Goal: Transaction & Acquisition: Purchase product/service

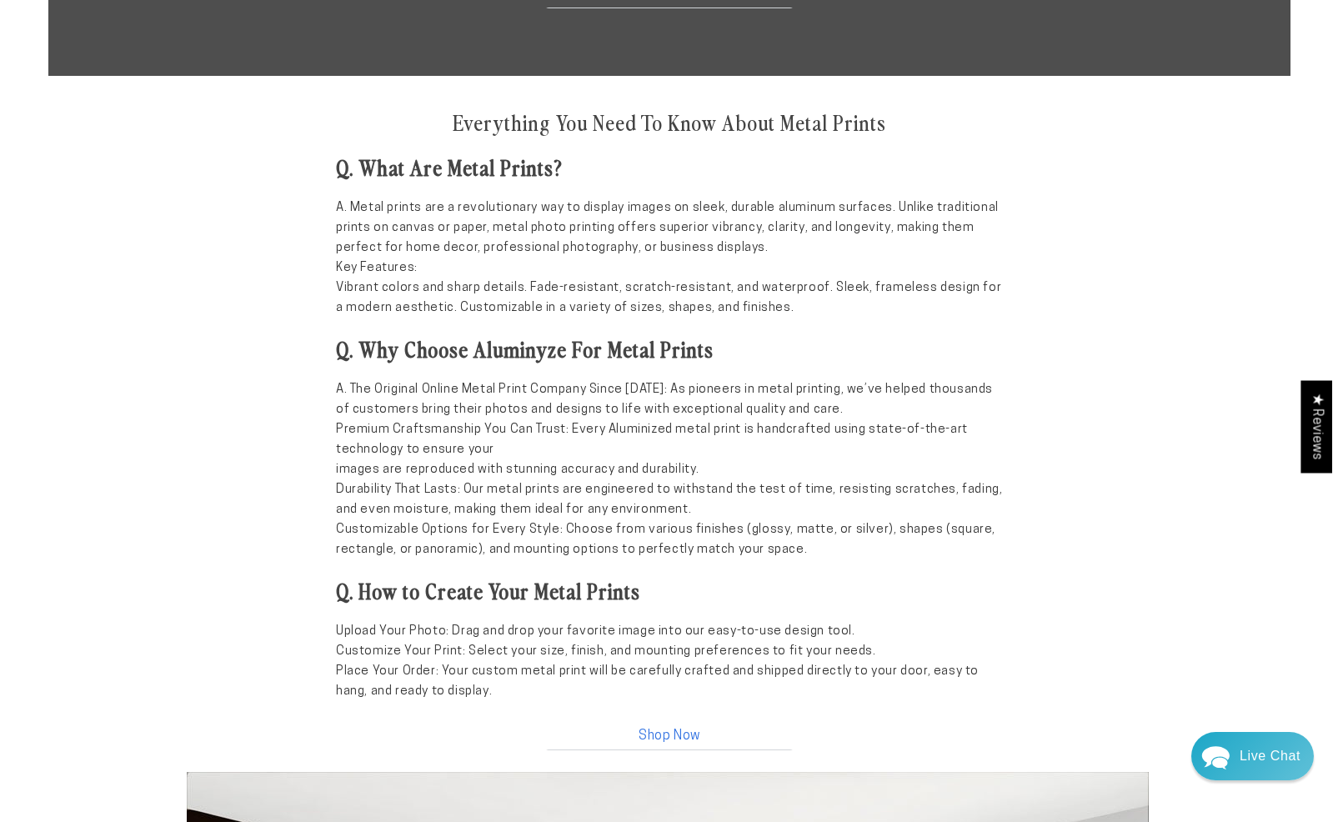
scroll to position [1255, 0]
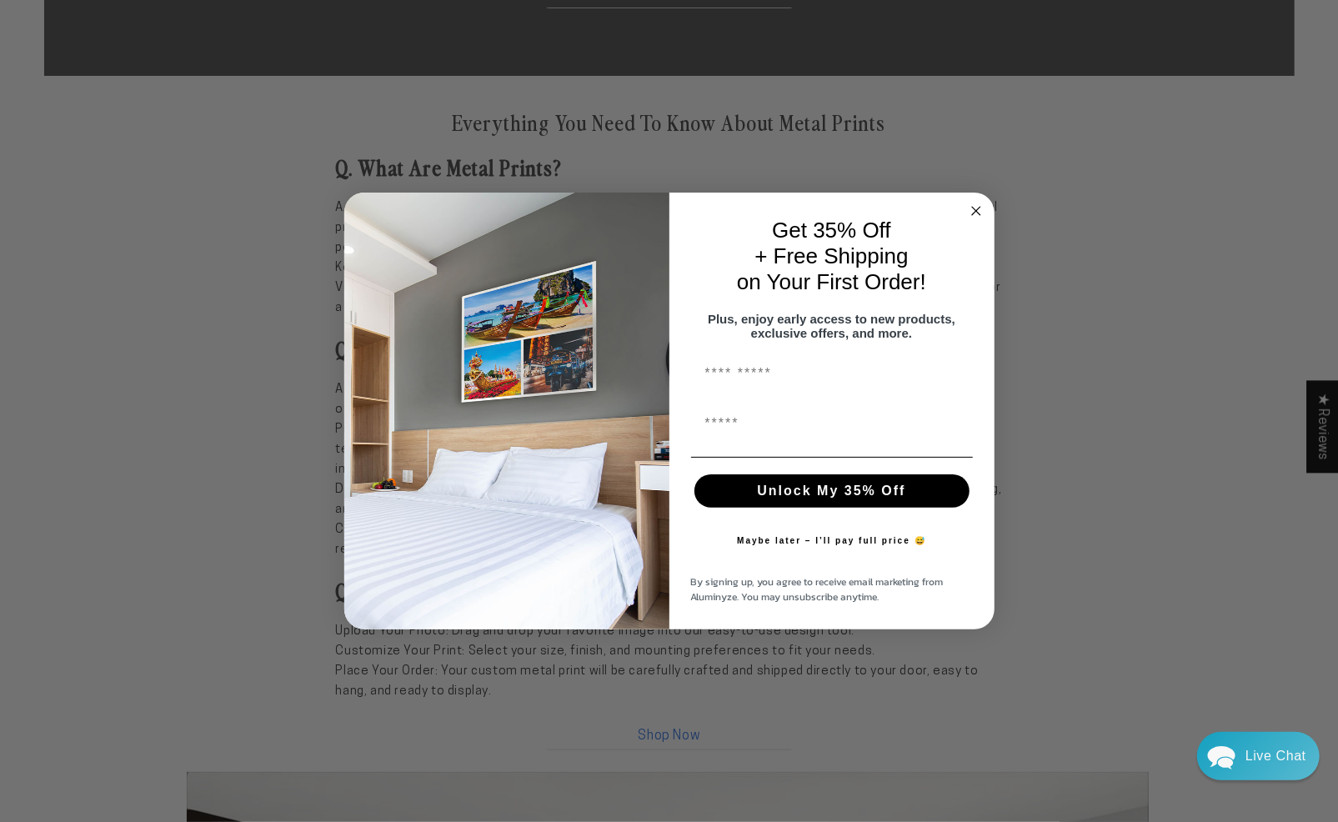
click at [978, 204] on circle "Close dialog" at bounding box center [975, 211] width 19 height 19
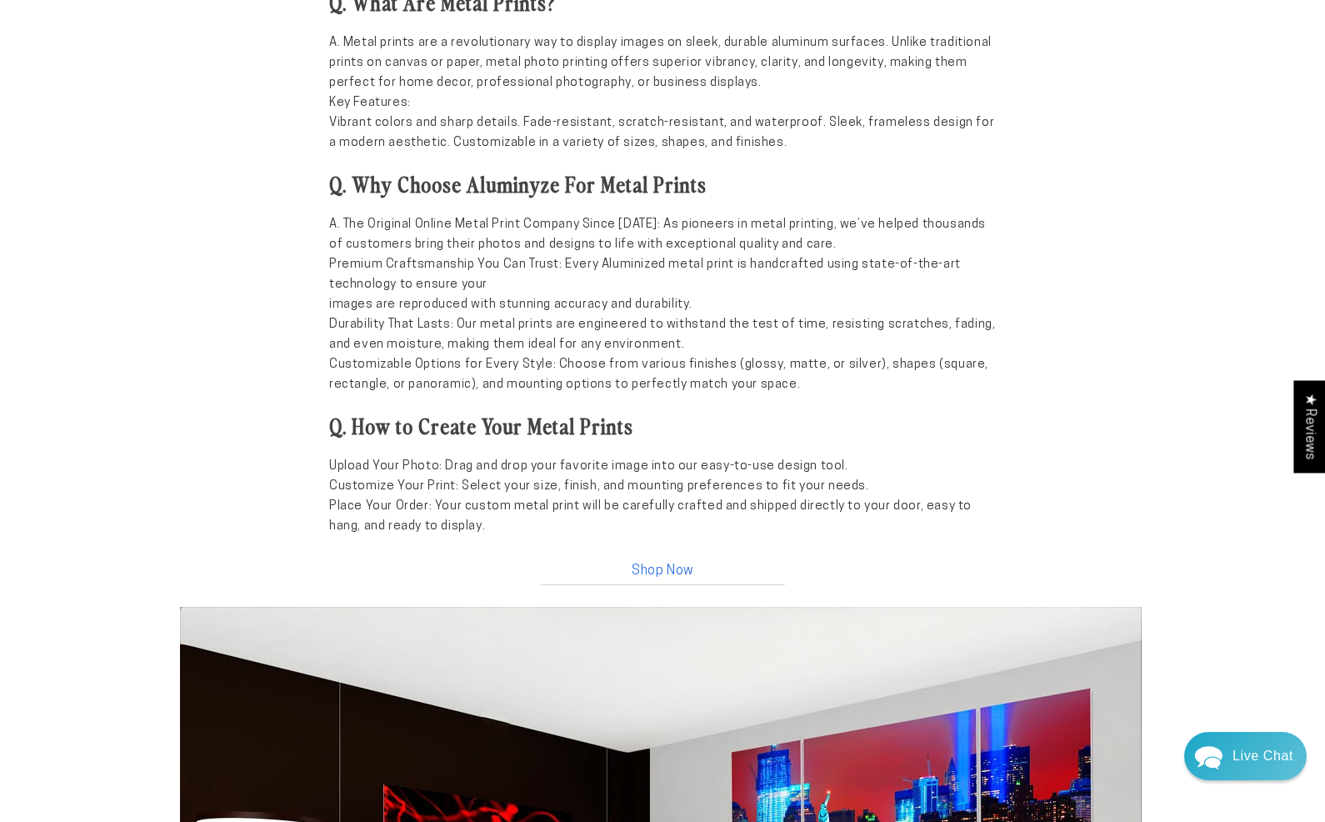
scroll to position [1417, 0]
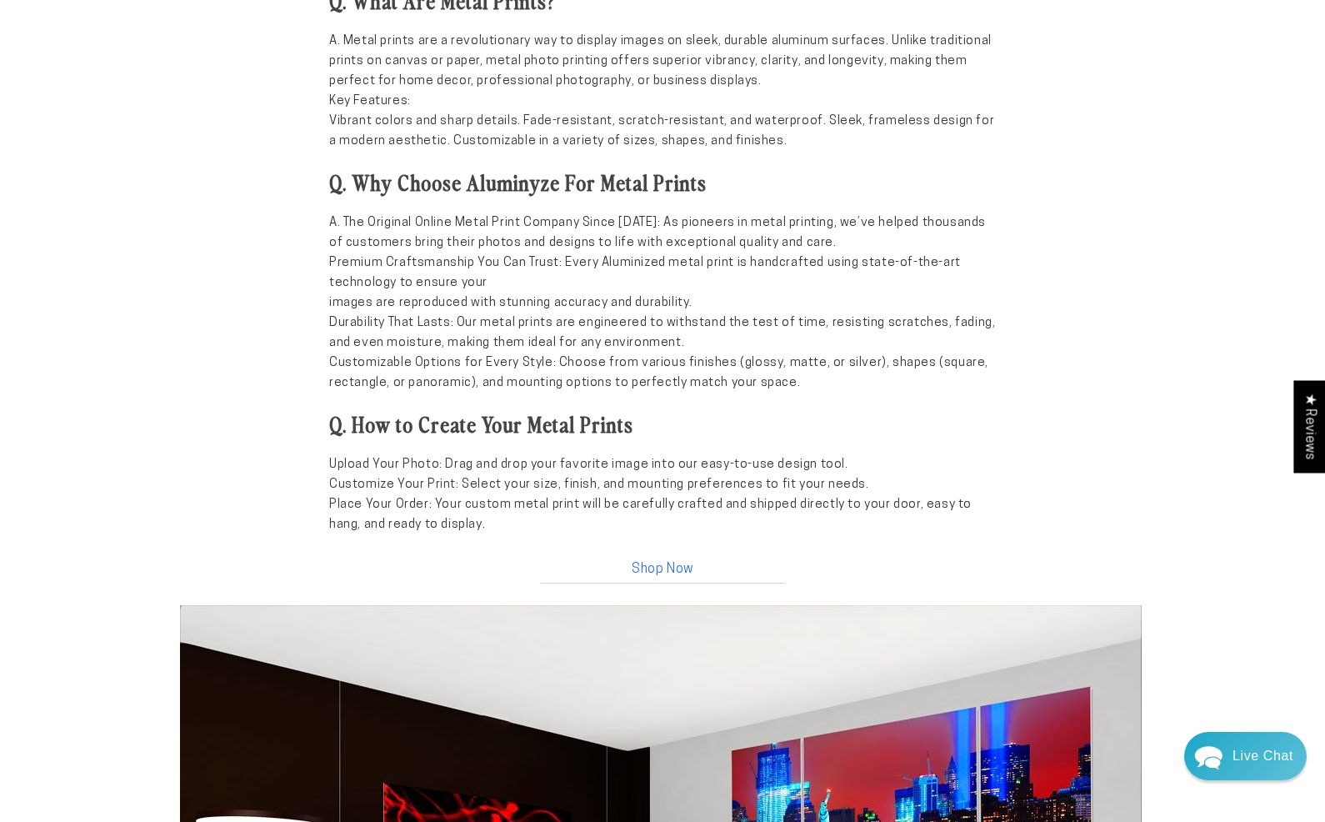
click at [659, 563] on link "Shop Now" at bounding box center [663, 566] width 250 height 36
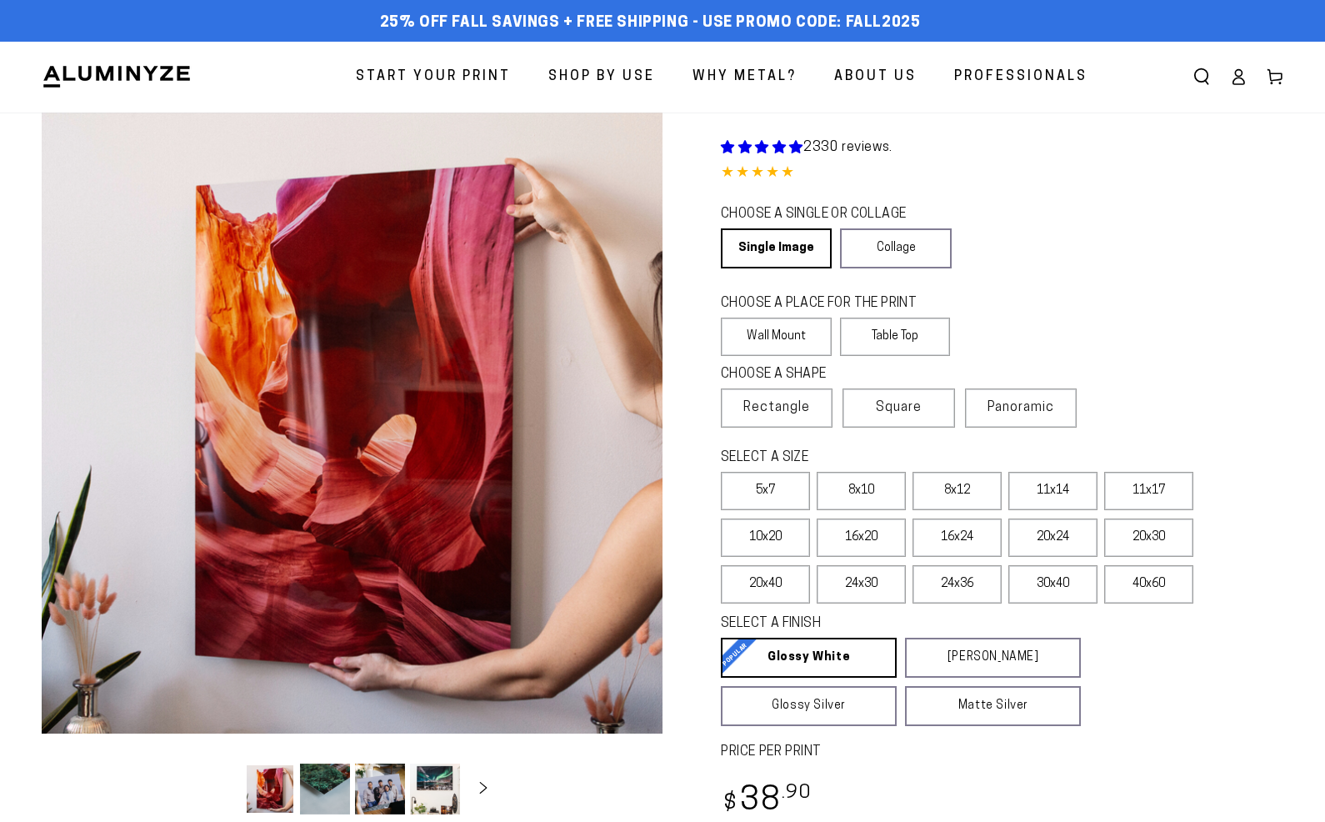
select select "**********"
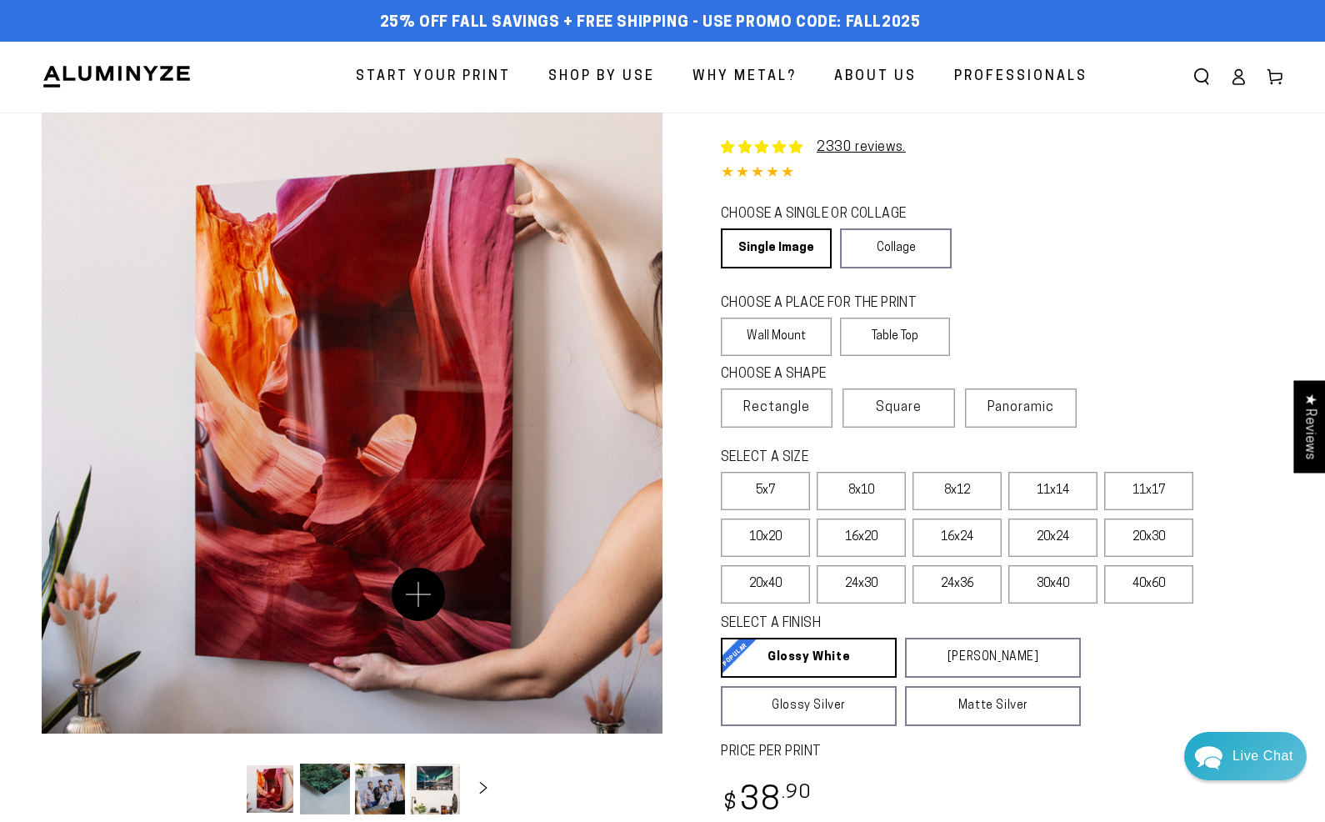
click at [418, 594] on button "Open media 1 in modal" at bounding box center [352, 423] width 621 height 621
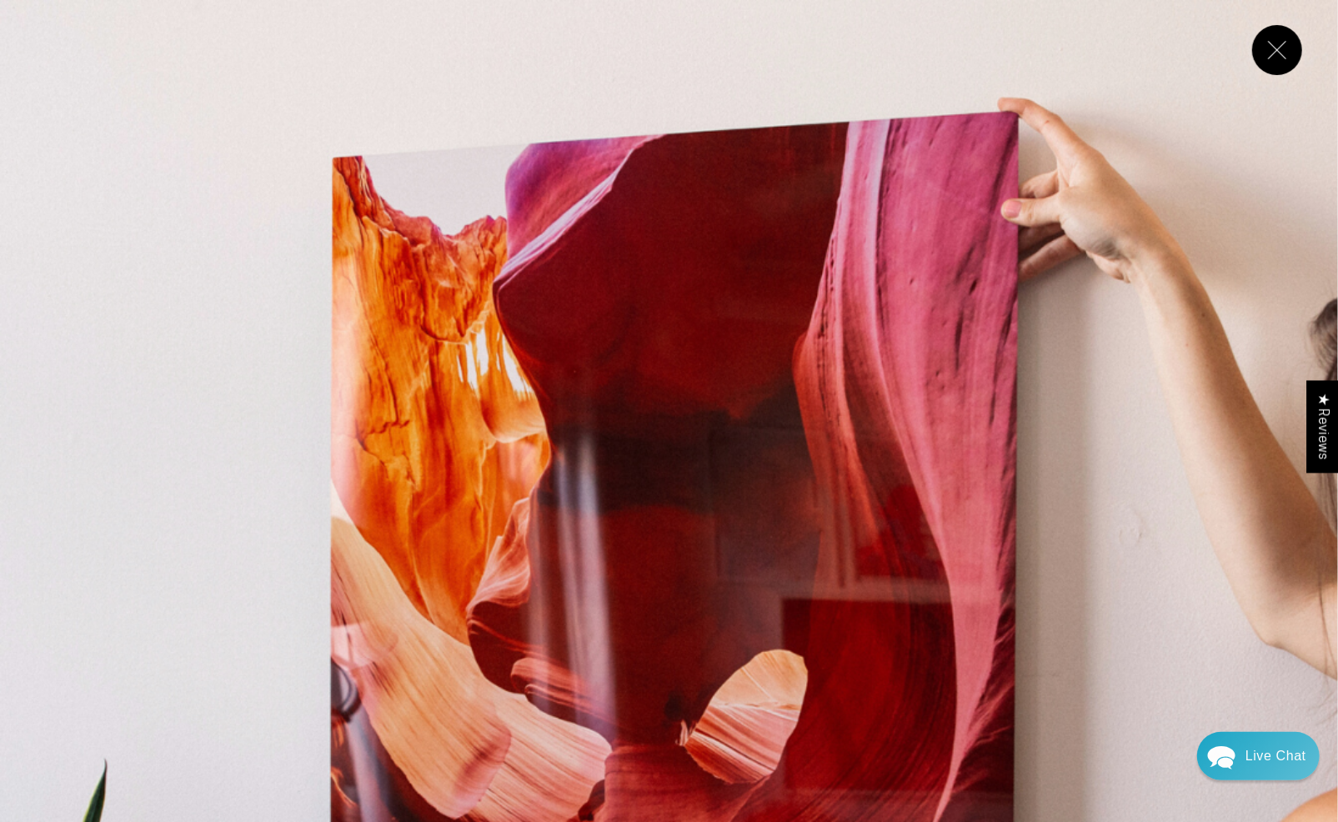
click at [1270, 44] on button "Close" at bounding box center [1277, 50] width 50 height 50
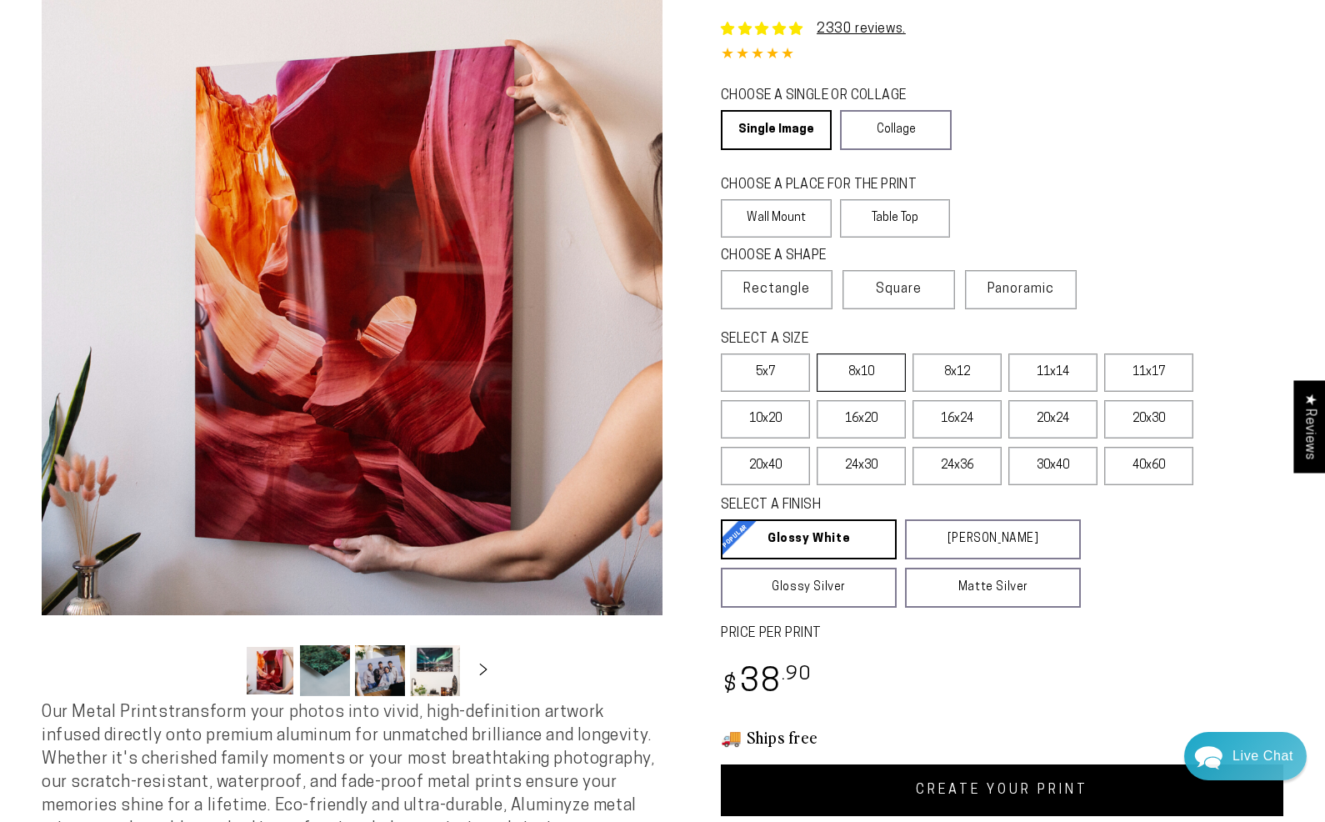
scroll to position [83, 0]
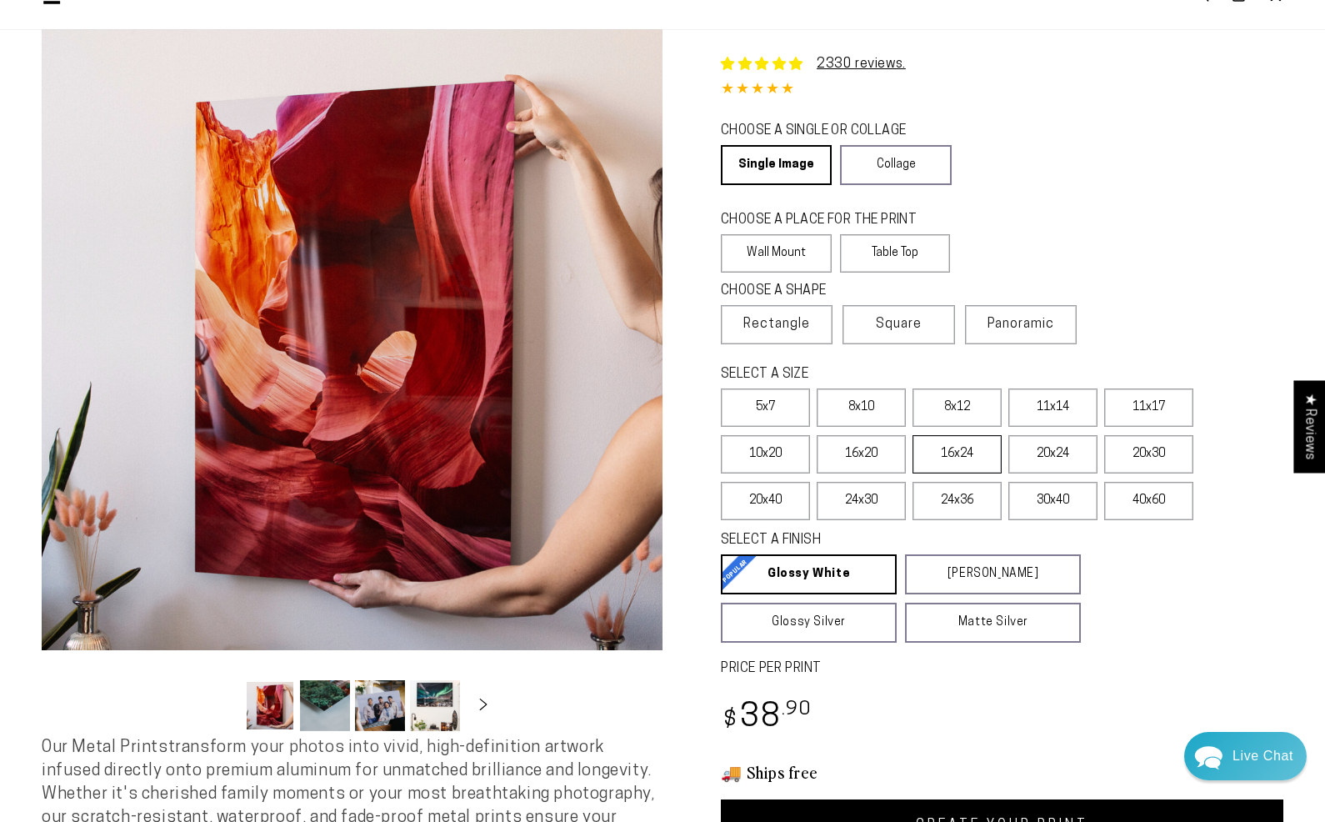
click at [951, 448] on label "16x24" at bounding box center [957, 454] width 89 height 38
click at [881, 454] on label "16x20" at bounding box center [861, 454] width 89 height 38
click at [1153, 403] on label "11x17" at bounding box center [1148, 407] width 89 height 38
click at [1032, 400] on label "11x14" at bounding box center [1053, 407] width 89 height 38
click at [1164, 413] on label "11x17" at bounding box center [1148, 407] width 89 height 38
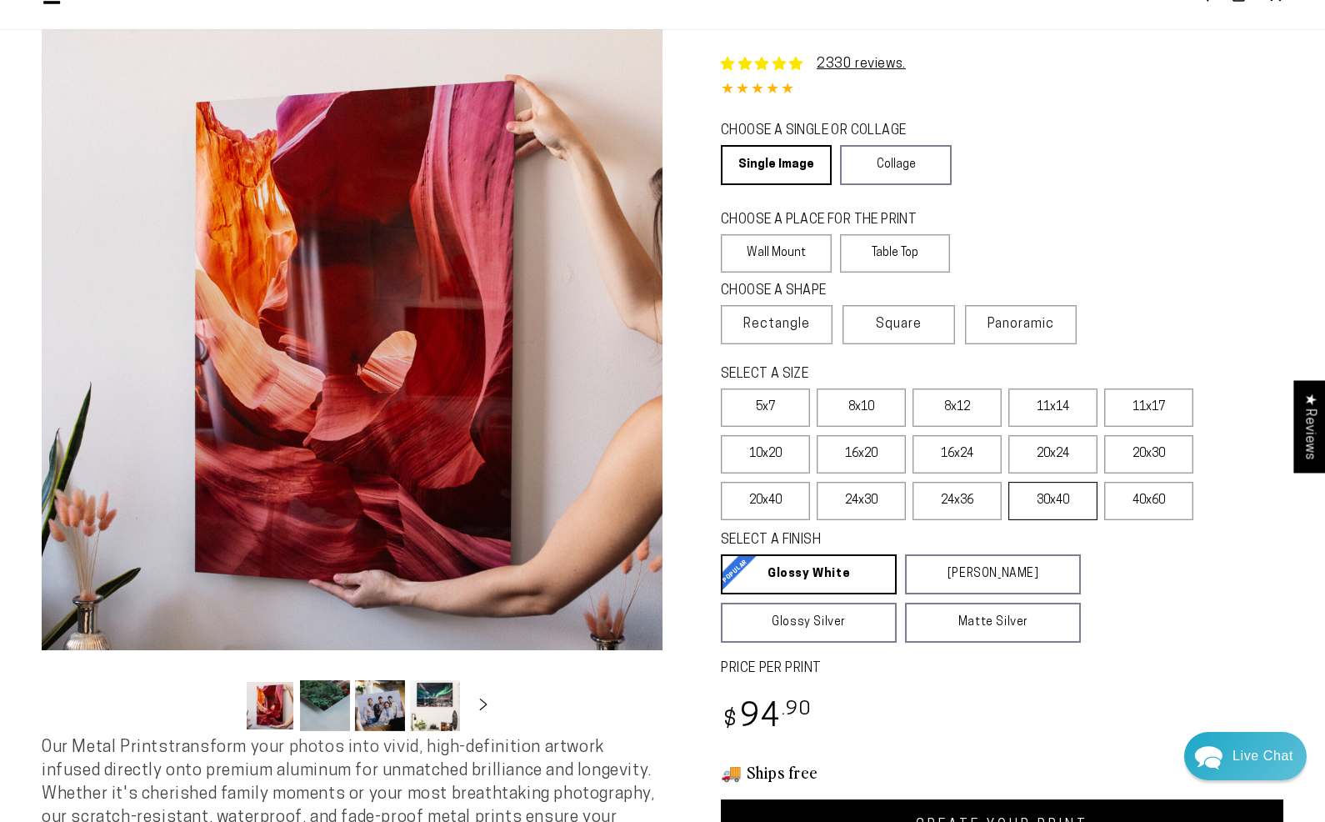
click at [1053, 489] on label "30x40" at bounding box center [1053, 501] width 89 height 38
click at [1172, 511] on label "40x60" at bounding box center [1148, 501] width 89 height 38
click at [930, 493] on label "24x36" at bounding box center [957, 501] width 89 height 38
click at [855, 508] on label "24x30" at bounding box center [861, 501] width 89 height 38
click at [744, 498] on label "20x40" at bounding box center [765, 501] width 89 height 38
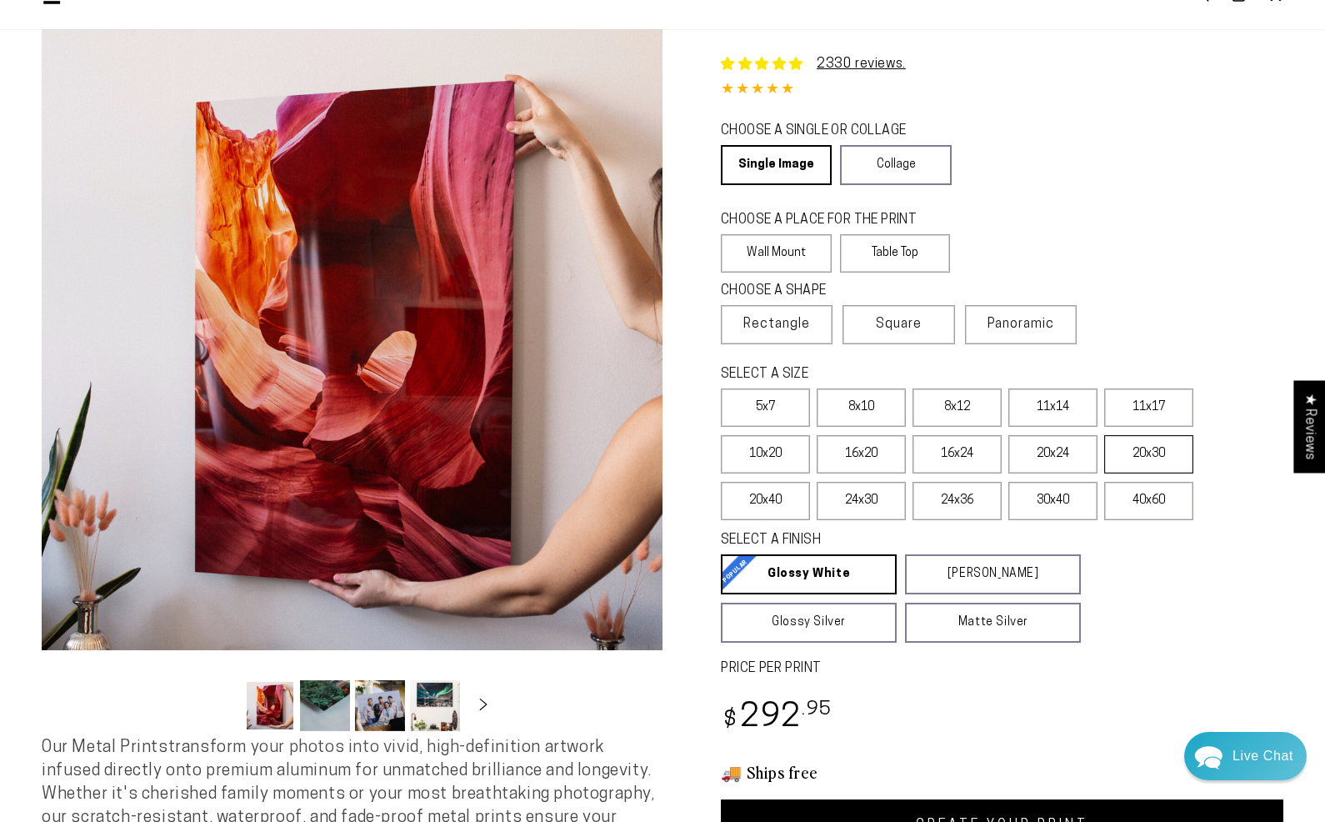
click at [1133, 457] on label "20x30" at bounding box center [1148, 454] width 89 height 38
click at [1056, 450] on label "20x24" at bounding box center [1053, 454] width 89 height 38
click at [969, 450] on label "16x24" at bounding box center [957, 454] width 89 height 38
click at [1047, 453] on label "20x24" at bounding box center [1053, 454] width 89 height 38
click at [1029, 323] on span "Panoramic" at bounding box center [1021, 324] width 67 height 13
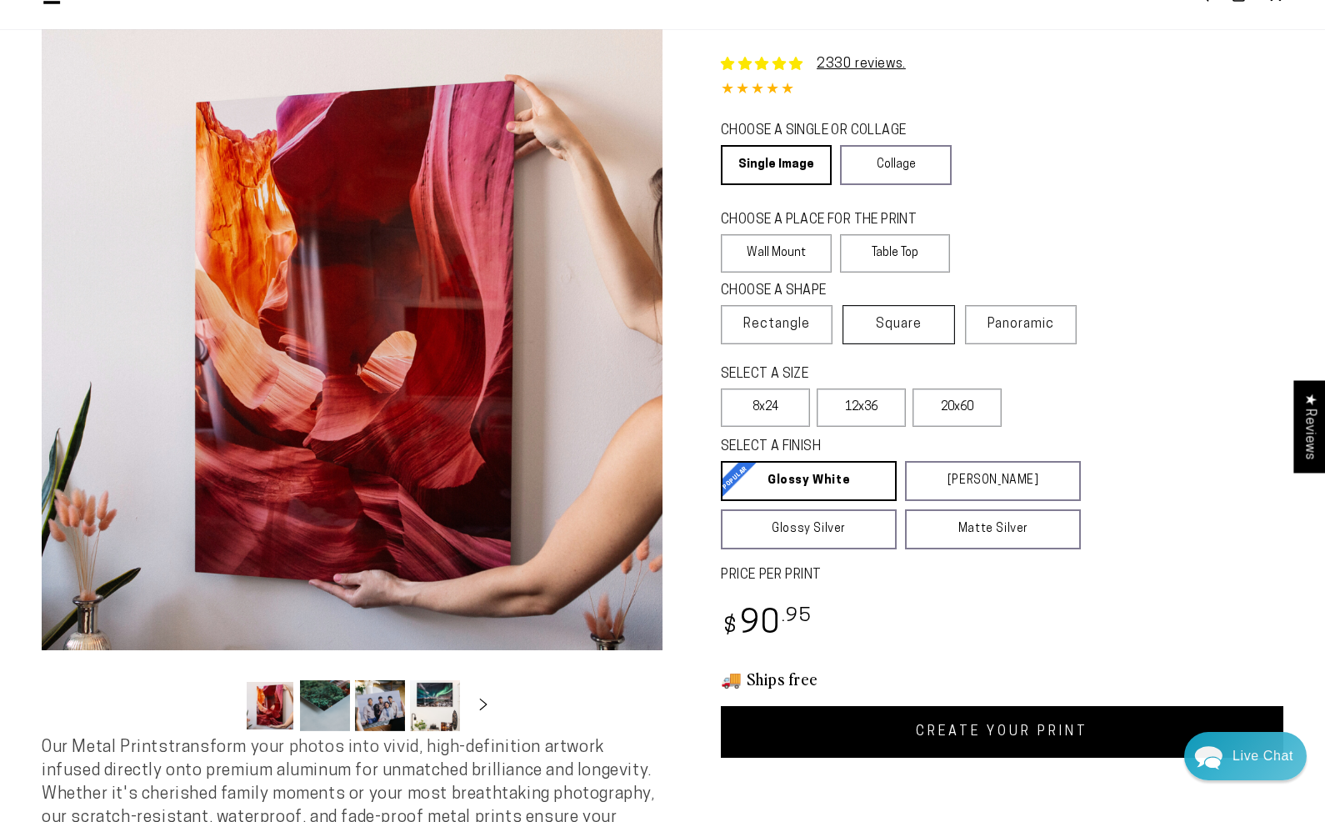
click at [917, 327] on span "Square" at bounding box center [899, 324] width 46 height 20
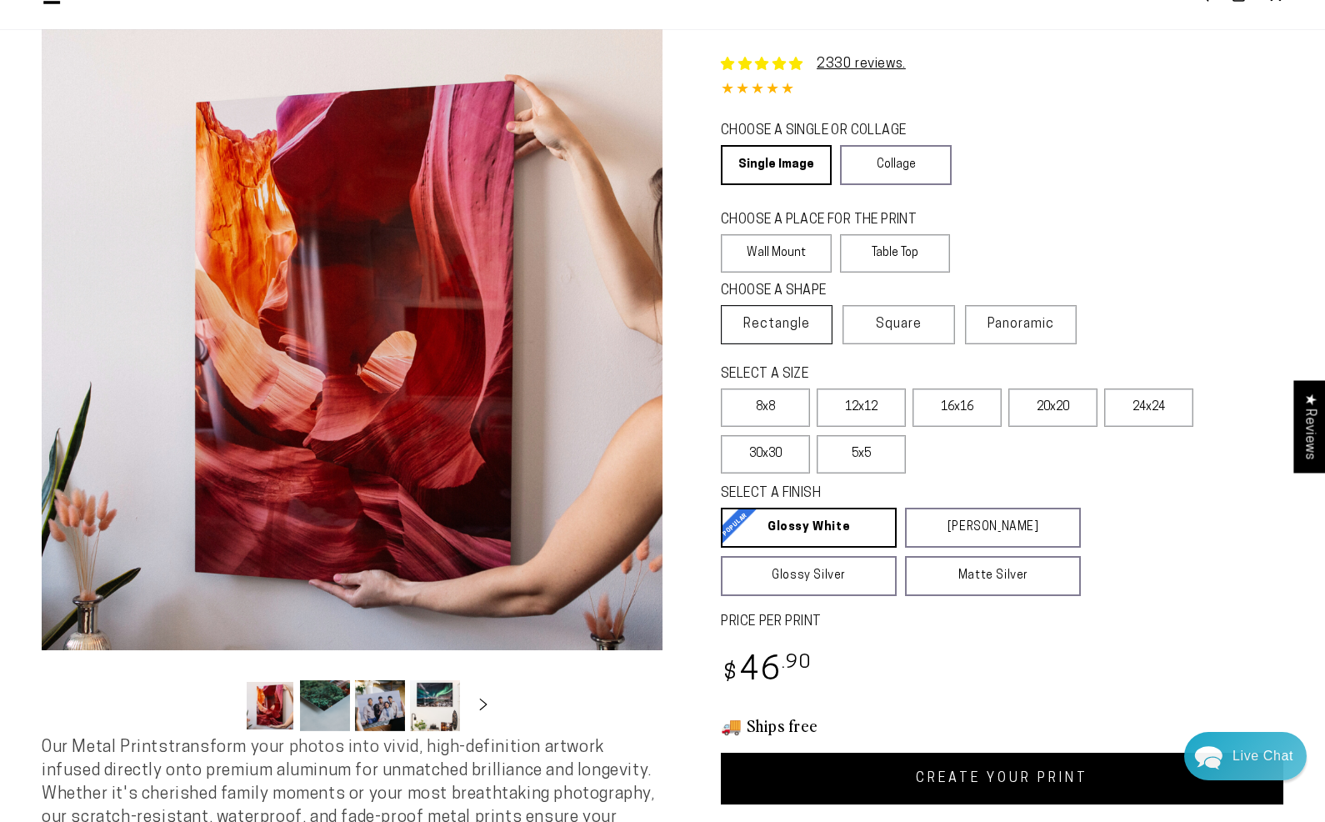
click at [800, 323] on span "Rectangle" at bounding box center [777, 324] width 67 height 20
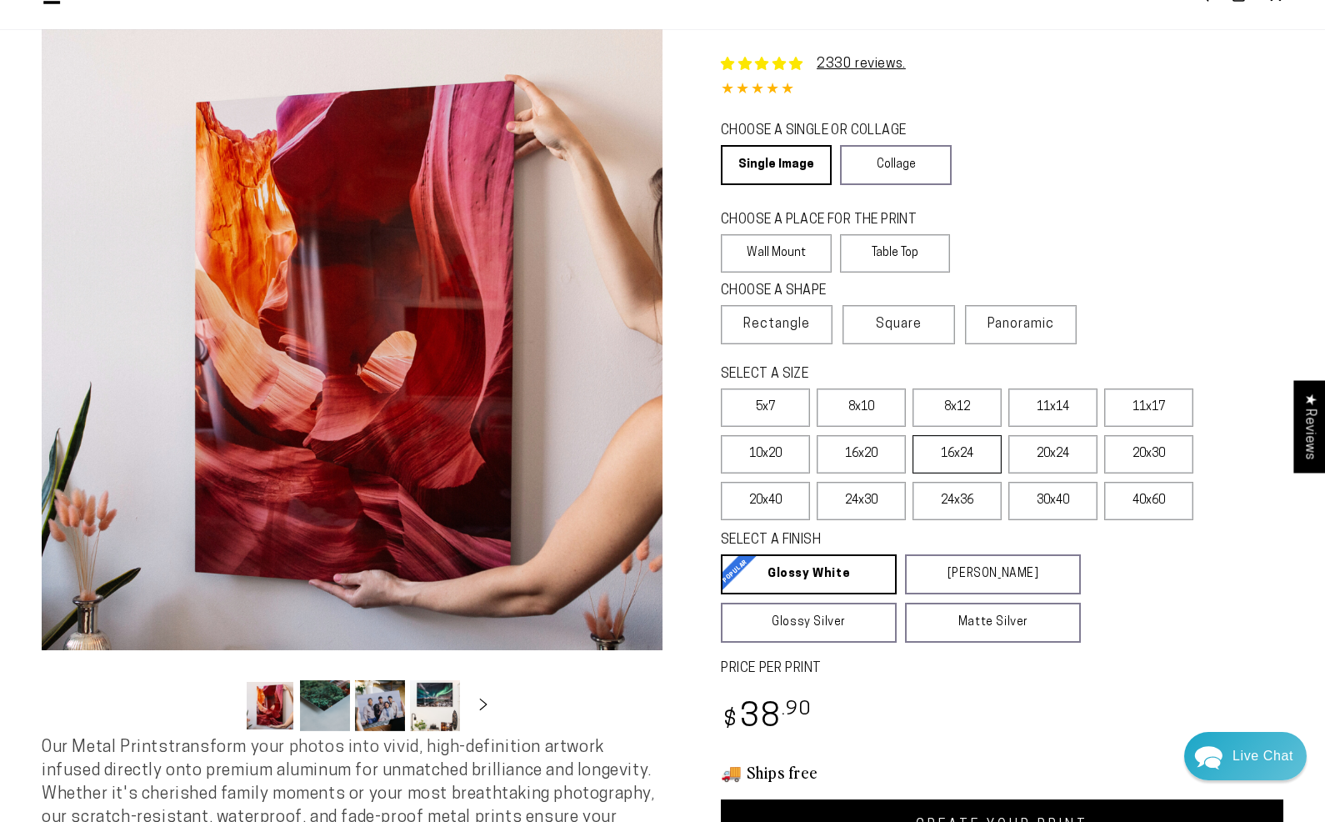
click at [985, 469] on label "16x24" at bounding box center [957, 454] width 89 height 38
click at [1043, 460] on label "20x24" at bounding box center [1053, 454] width 89 height 38
click at [967, 449] on label "16x24" at bounding box center [957, 454] width 89 height 38
click at [870, 451] on label "16x20" at bounding box center [861, 454] width 89 height 38
click at [929, 449] on label "16x24" at bounding box center [957, 454] width 89 height 38
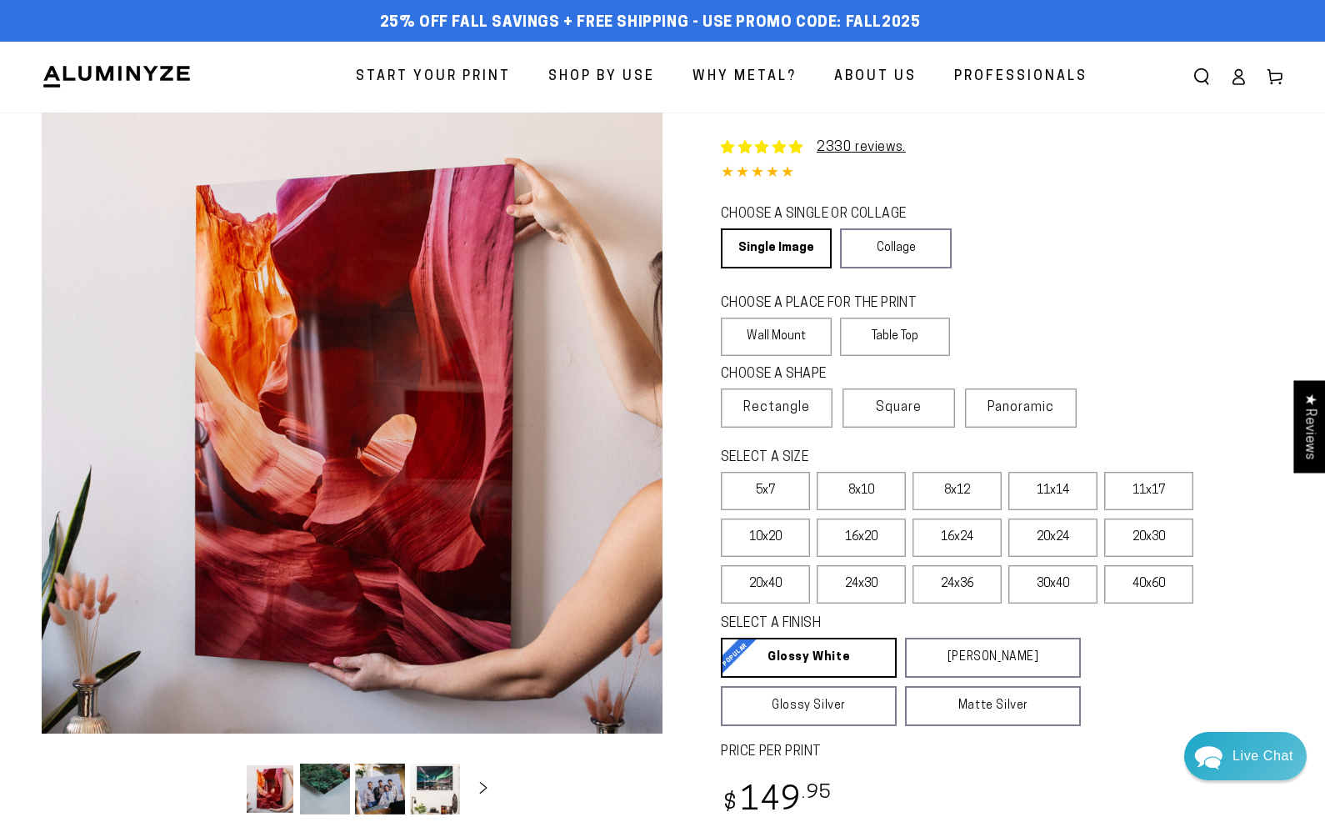
click at [680, 393] on div "2330 reviews. Single Product 4.85 / 5.0 (2262) 2262 total reviews CHOOSE A SING…" at bounding box center [973, 524] width 621 height 822
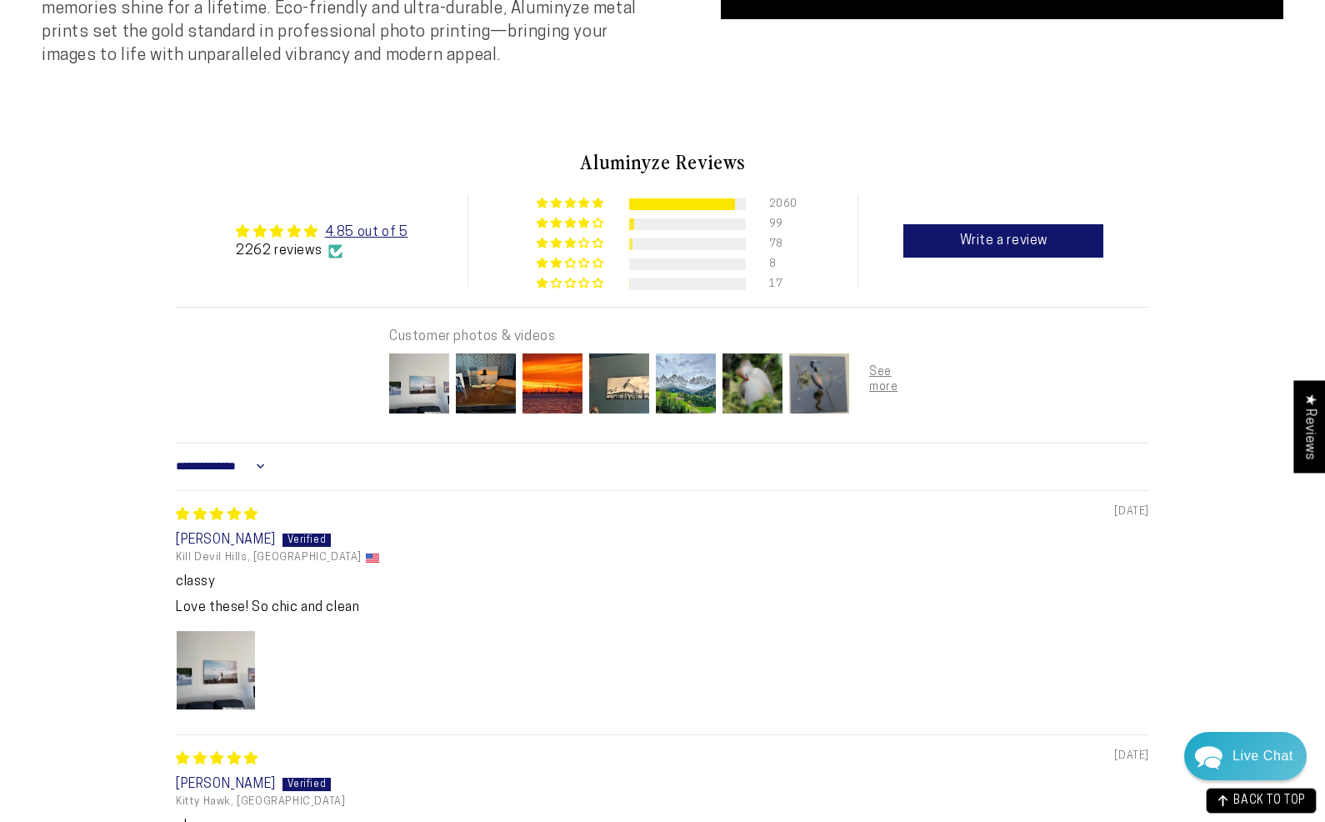
scroll to position [917, 0]
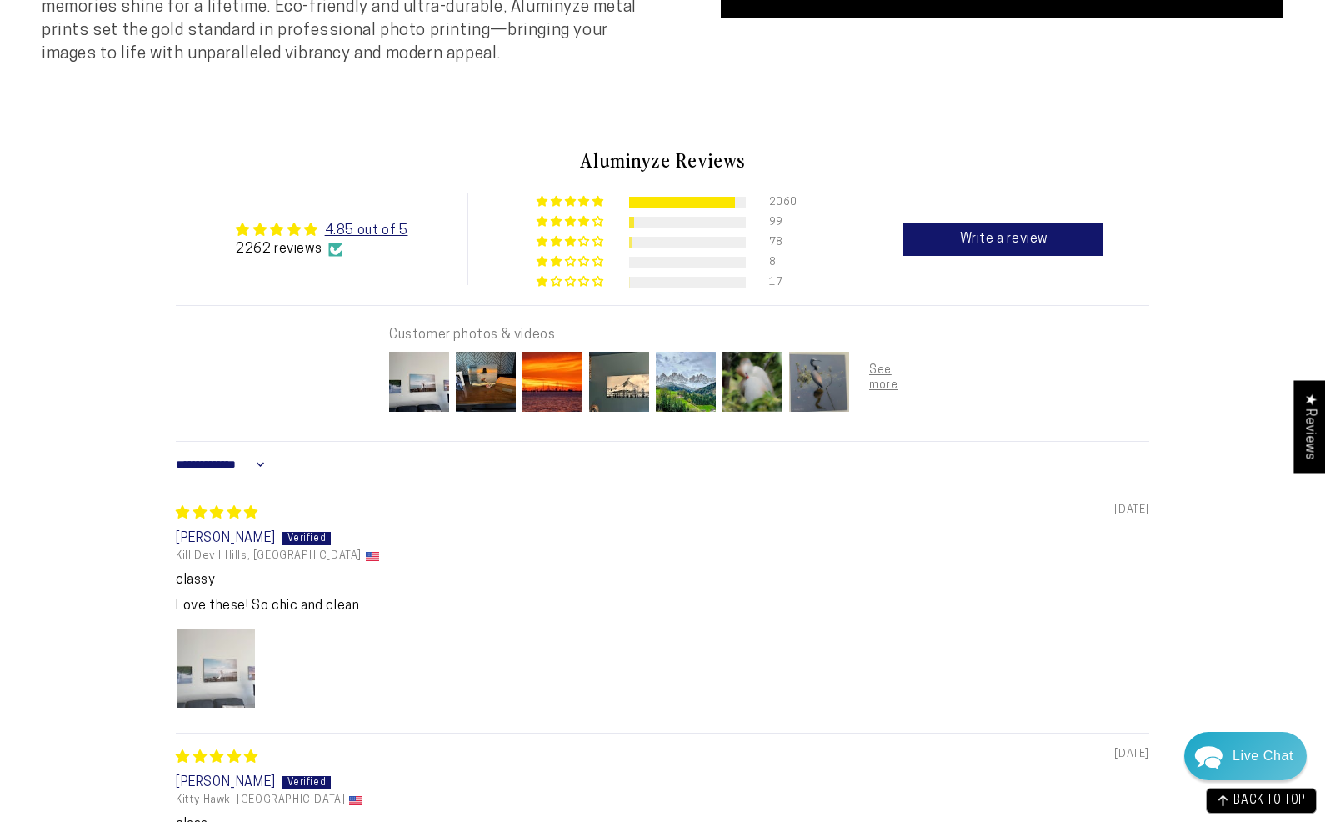
click at [207, 658] on img "Link to user picture 1" at bounding box center [216, 668] width 78 height 78
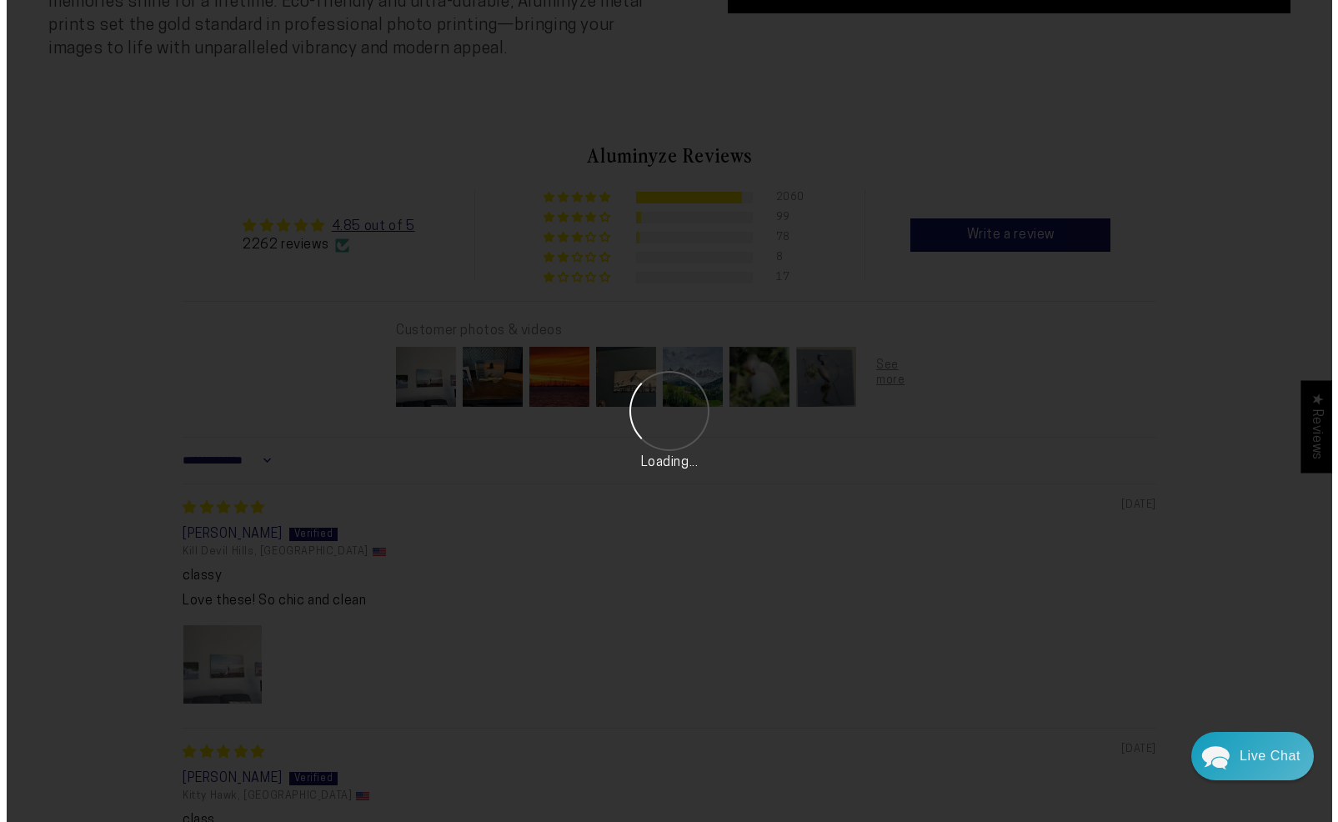
scroll to position [0, 0]
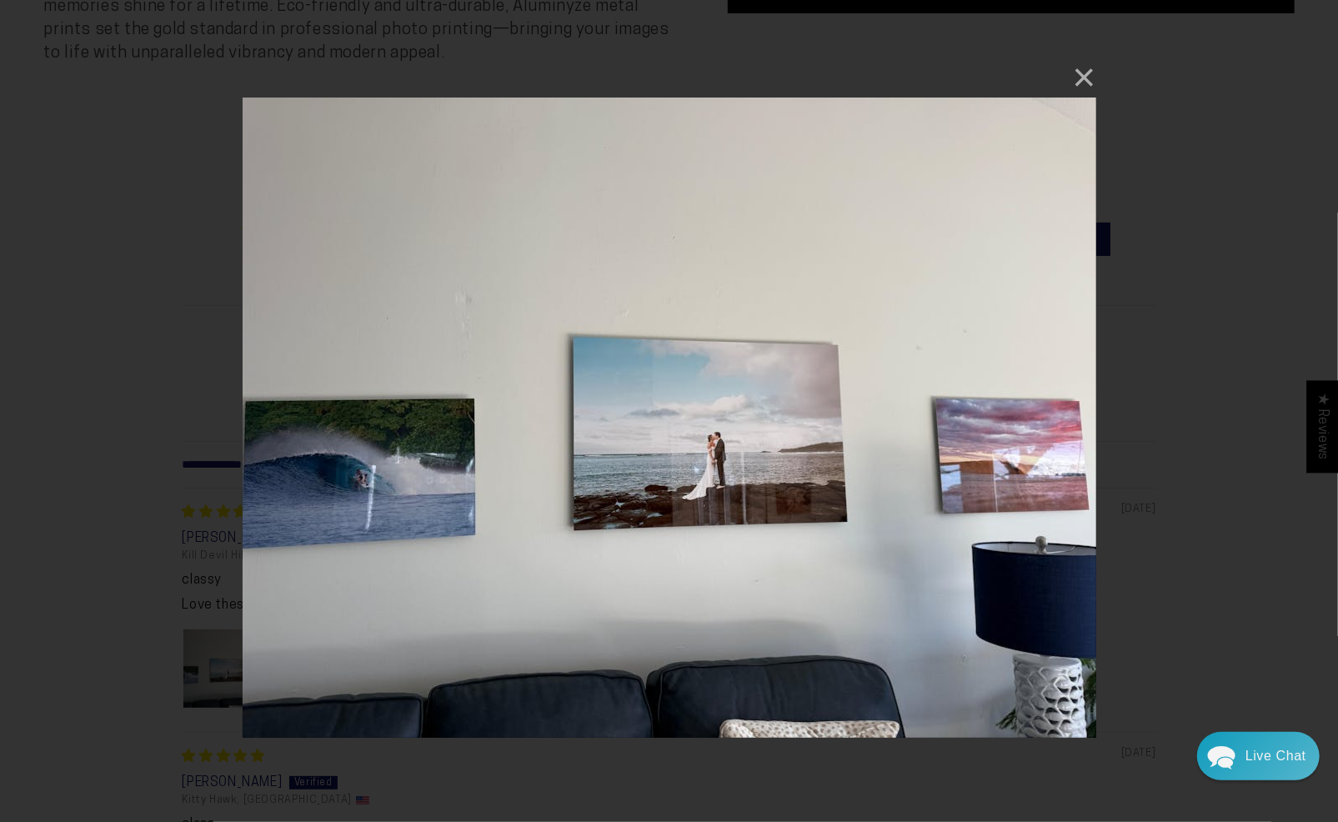
click at [1144, 406] on div "× Loading..." at bounding box center [669, 411] width 1338 height 822
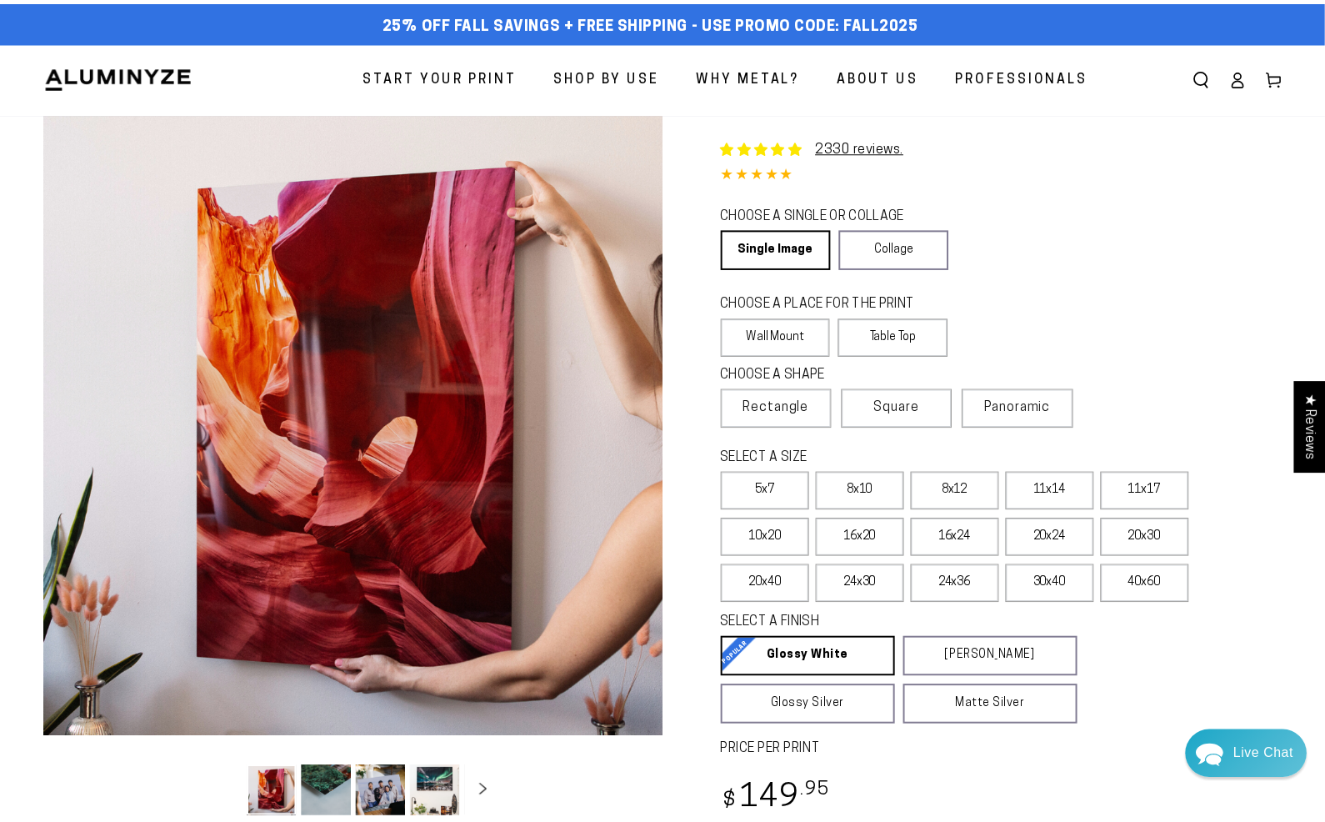
scroll to position [917, 0]
